Goal: Complete application form

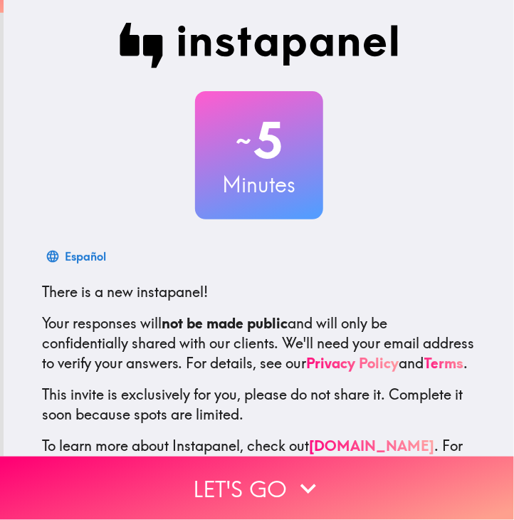
scroll to position [72, 0]
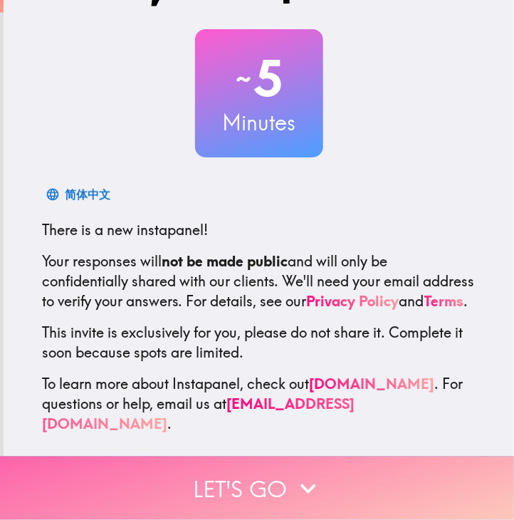
click at [293, 473] on icon "button" at bounding box center [308, 488] width 31 height 31
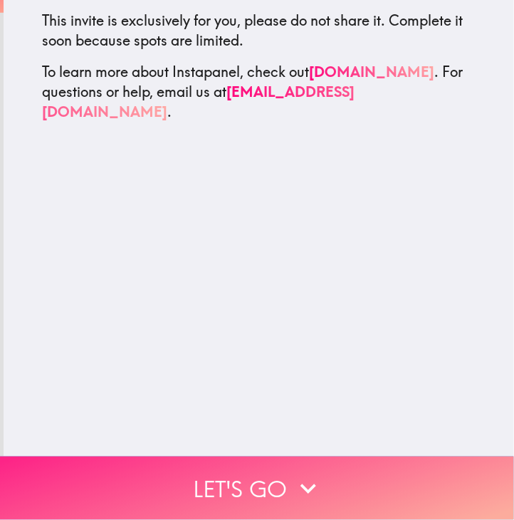
scroll to position [0, 0]
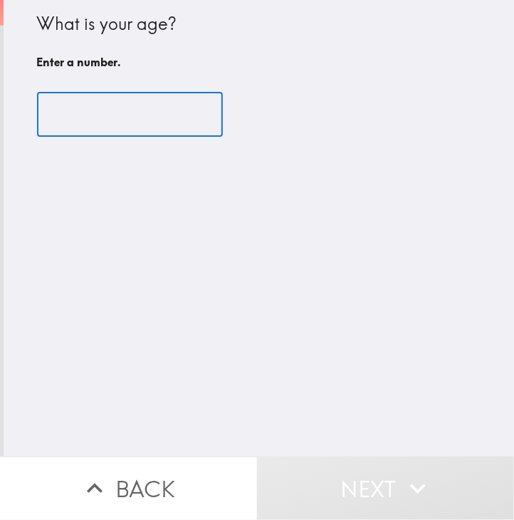
click at [127, 126] on input "number" at bounding box center [130, 115] width 186 height 44
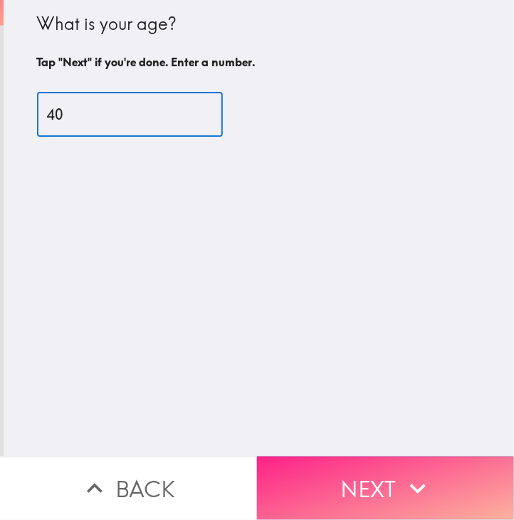
type input "40"
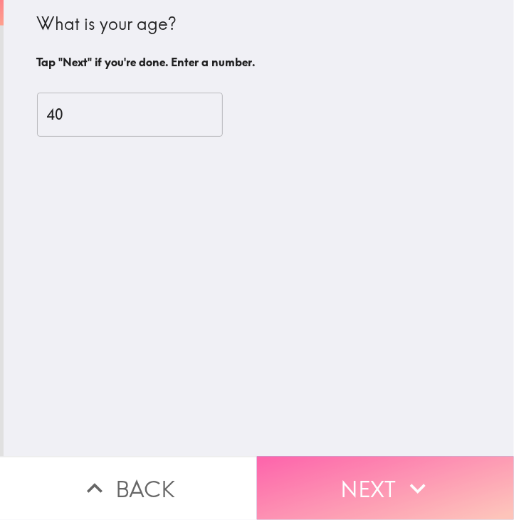
click at [335, 476] on button "Next" at bounding box center [385, 487] width 257 height 63
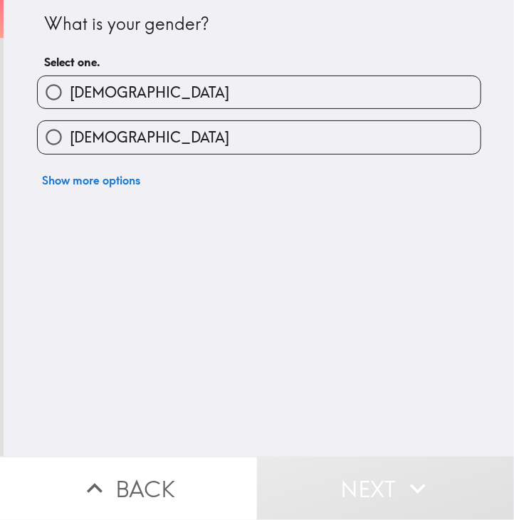
click at [110, 95] on label "[DEMOGRAPHIC_DATA]" at bounding box center [259, 92] width 443 height 32
click at [70, 95] on input "[DEMOGRAPHIC_DATA]" at bounding box center [54, 92] width 32 height 32
radio input "true"
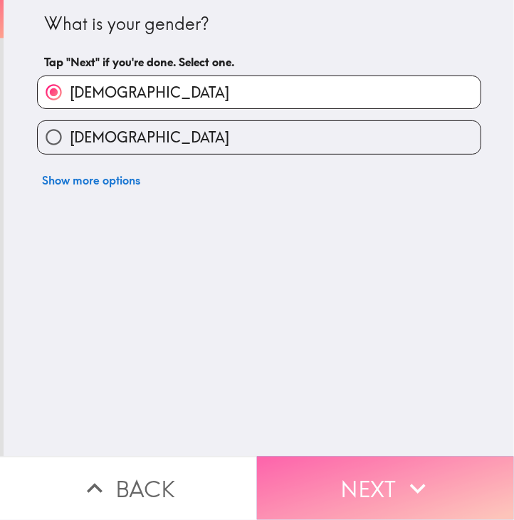
click at [335, 471] on button "Next" at bounding box center [385, 487] width 257 height 63
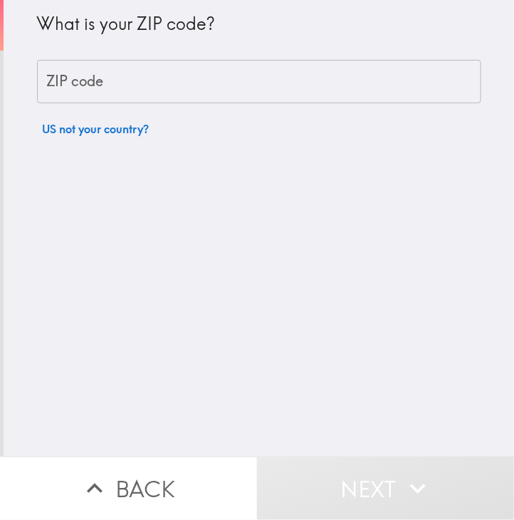
click at [111, 81] on input "ZIP code" at bounding box center [259, 82] width 444 height 44
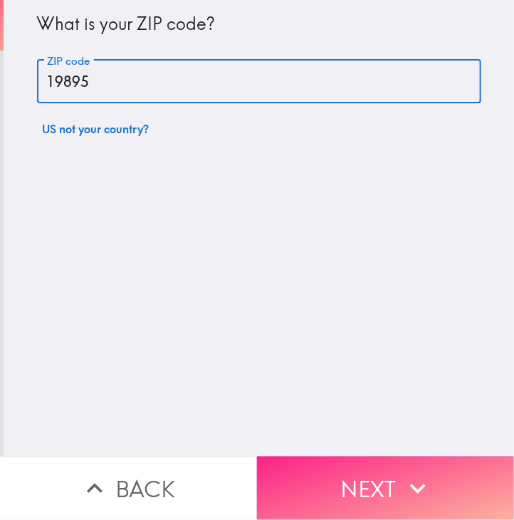
type input "19895"
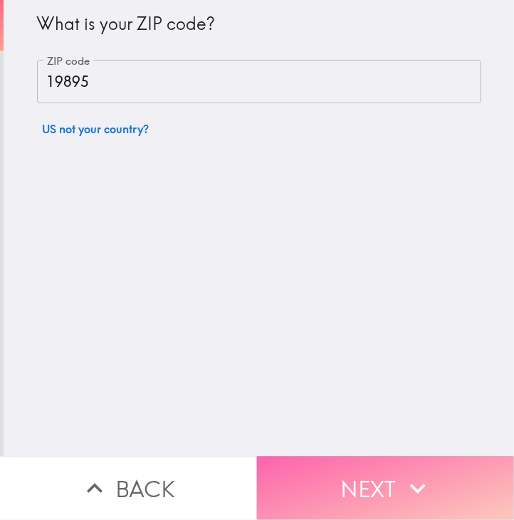
click at [407, 503] on button "Next" at bounding box center [385, 487] width 257 height 63
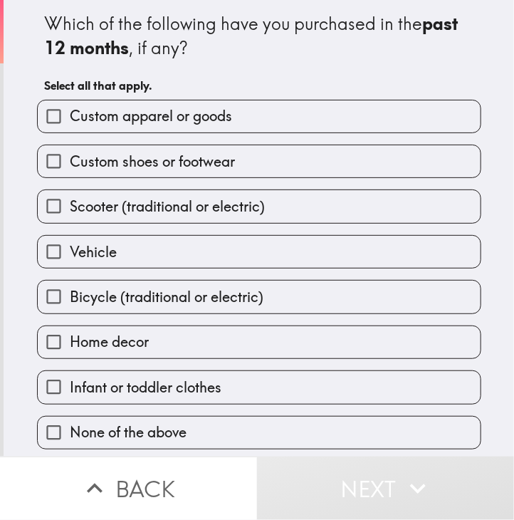
click at [201, 166] on span "Custom shoes or footwear" at bounding box center [152, 162] width 165 height 20
click at [70, 166] on input "Custom shoes or footwear" at bounding box center [54, 161] width 32 height 32
checkbox input "true"
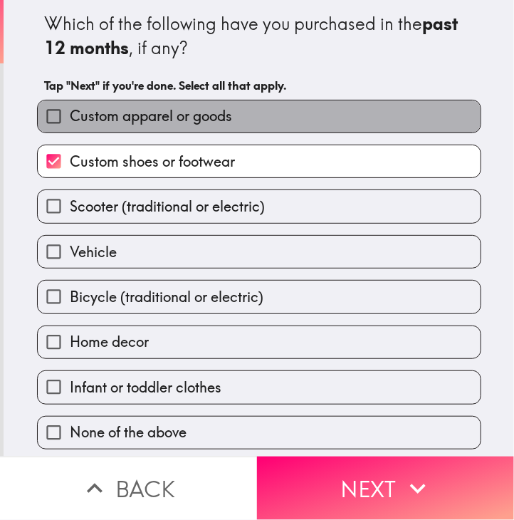
click at [211, 112] on span "Custom apparel or goods" at bounding box center [151, 116] width 162 height 20
click at [70, 112] on input "Custom apparel or goods" at bounding box center [54, 116] width 32 height 32
checkbox input "true"
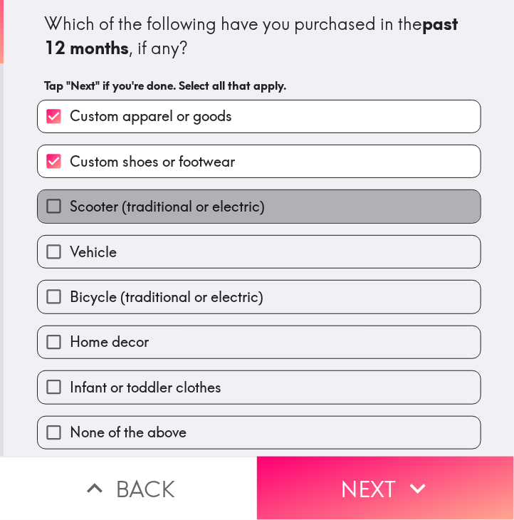
click at [194, 211] on span "Scooter (traditional or electric)" at bounding box center [167, 206] width 195 height 20
click at [70, 211] on input "Scooter (traditional or electric)" at bounding box center [54, 206] width 32 height 32
checkbox input "true"
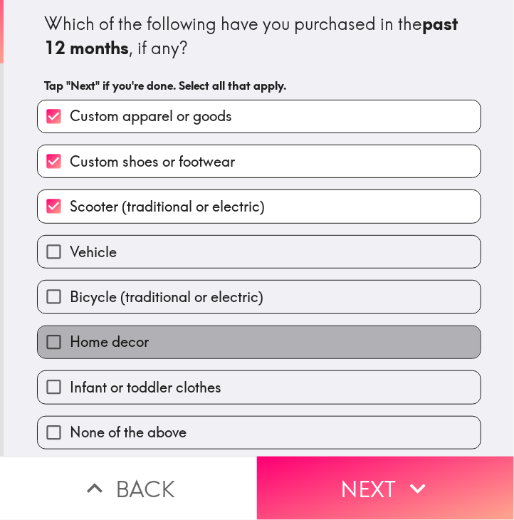
click at [177, 335] on label "Home decor" at bounding box center [259, 342] width 443 height 32
click at [70, 335] on input "Home decor" at bounding box center [54, 342] width 32 height 32
checkbox input "true"
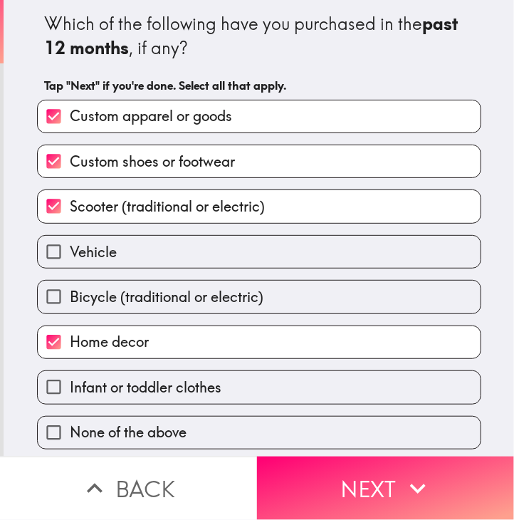
scroll to position [1, 0]
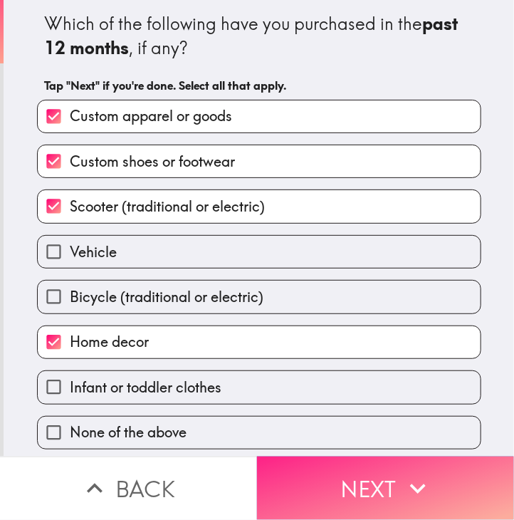
click at [308, 483] on button "Next" at bounding box center [385, 487] width 257 height 63
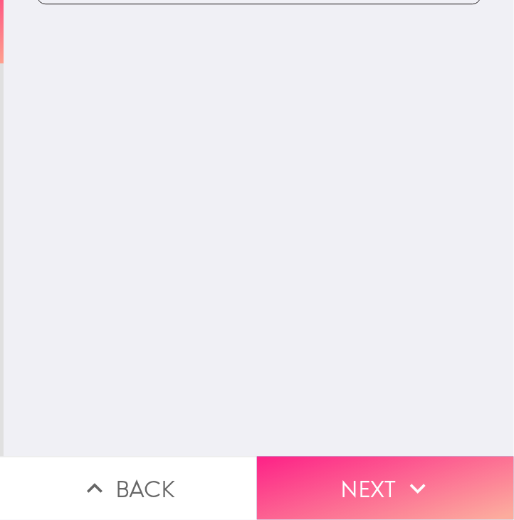
scroll to position [0, 0]
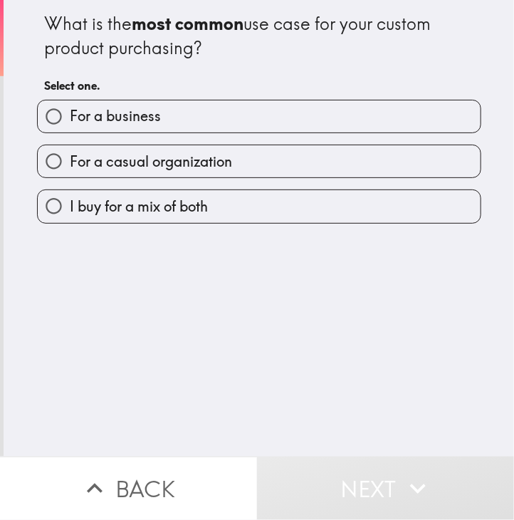
click at [228, 202] on label "I buy for a mix of both" at bounding box center [259, 206] width 443 height 32
click at [70, 202] on input "I buy for a mix of both" at bounding box center [54, 206] width 32 height 32
radio input "true"
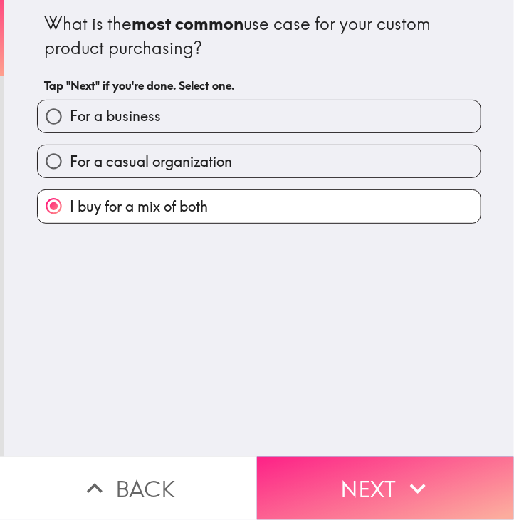
click at [384, 481] on button "Next" at bounding box center [385, 487] width 257 height 63
